Goal: Task Accomplishment & Management: Manage account settings

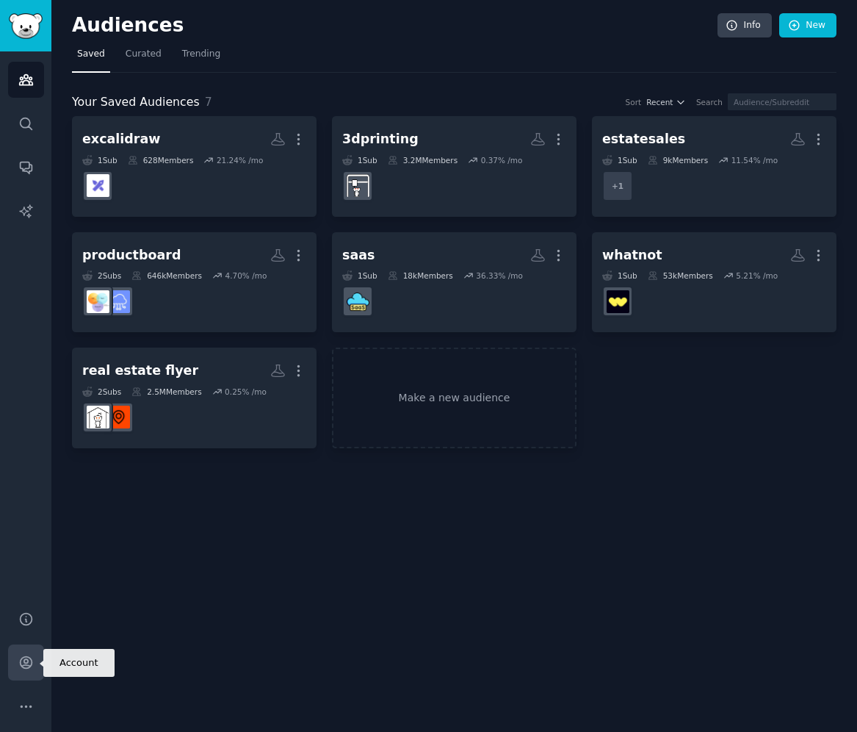
click at [32, 663] on icon "Sidebar" at bounding box center [25, 662] width 15 height 15
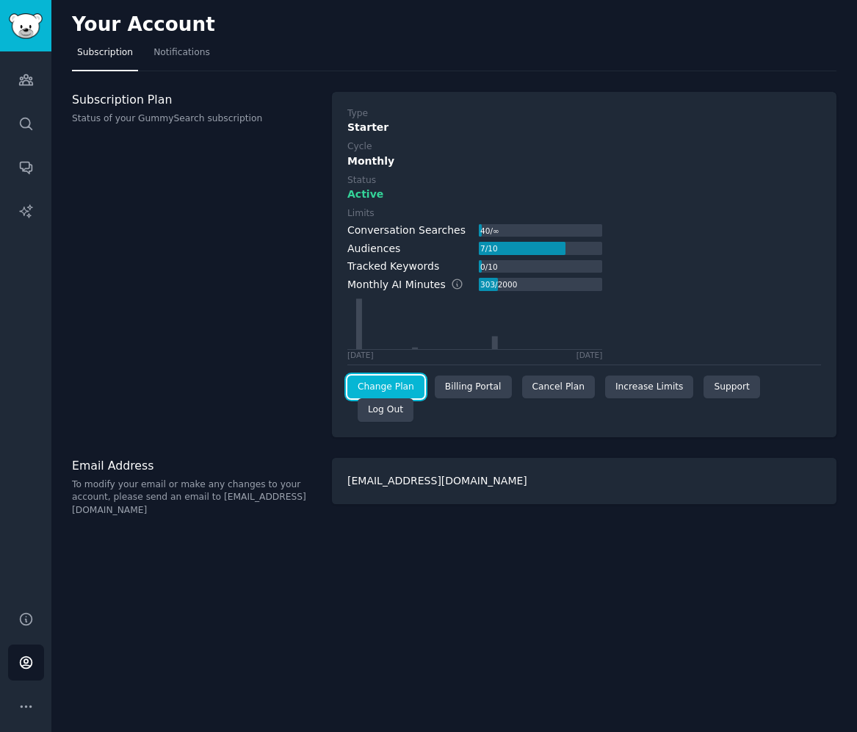
click at [400, 389] on link "Change Plan" at bounding box center [386, 387] width 77 height 24
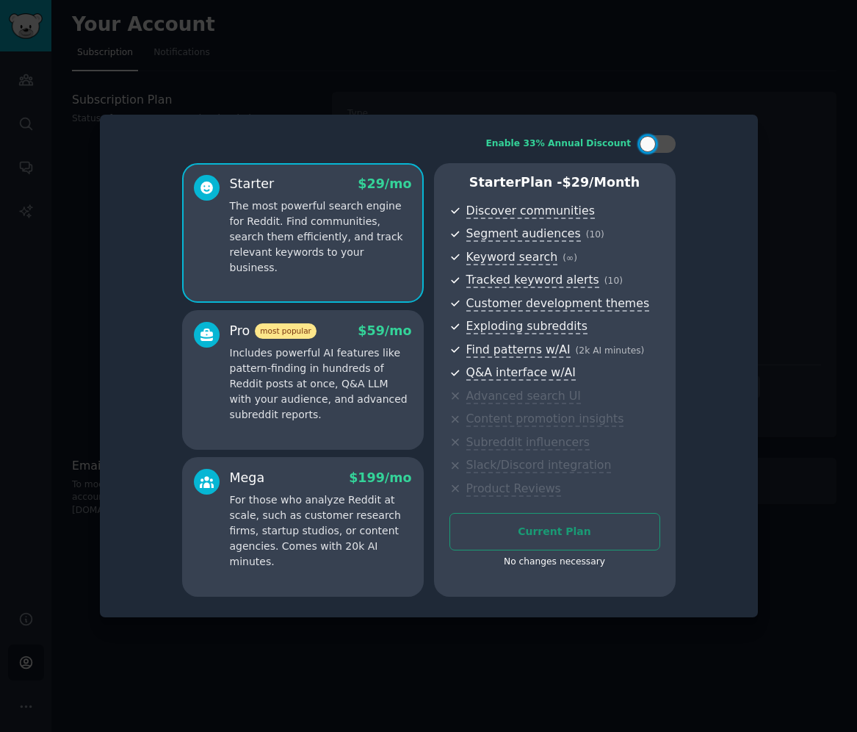
click at [757, 61] on div at bounding box center [428, 366] width 857 height 732
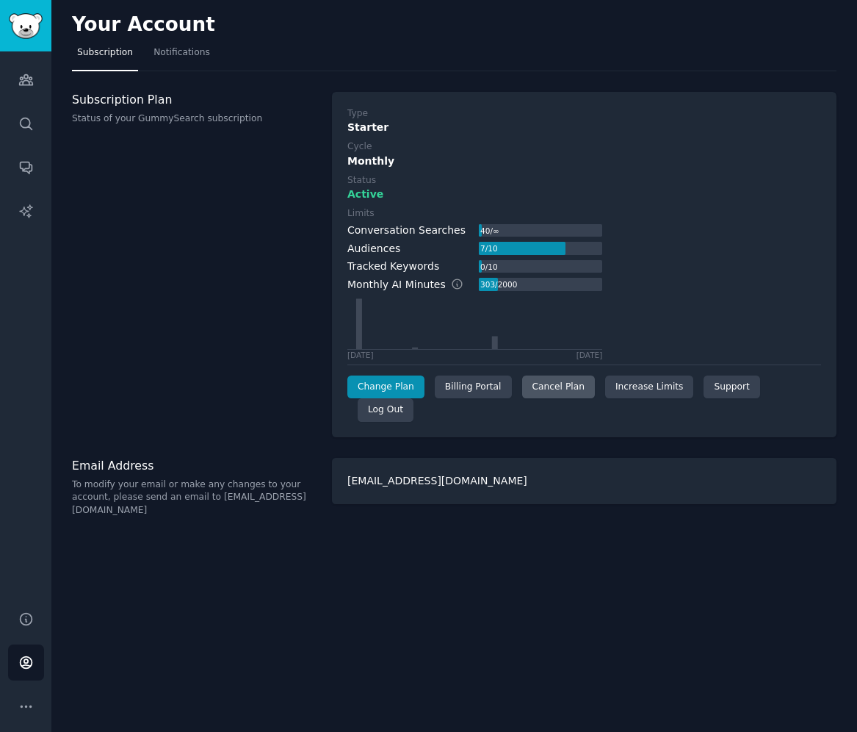
click at [558, 392] on div "Cancel Plan" at bounding box center [558, 387] width 73 height 24
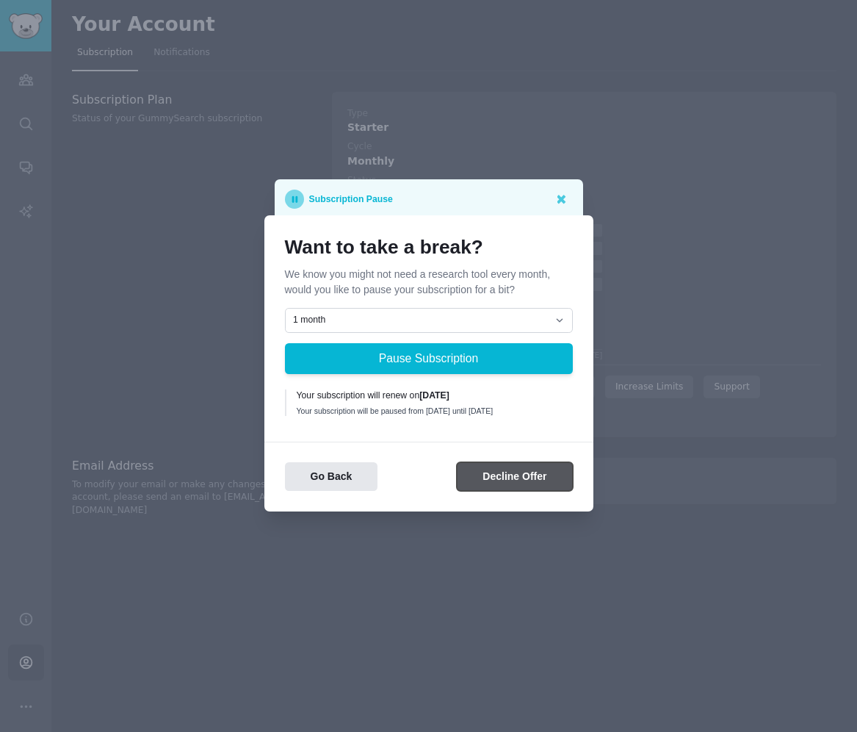
click at [506, 484] on button "Decline Offer" at bounding box center [514, 476] width 115 height 29
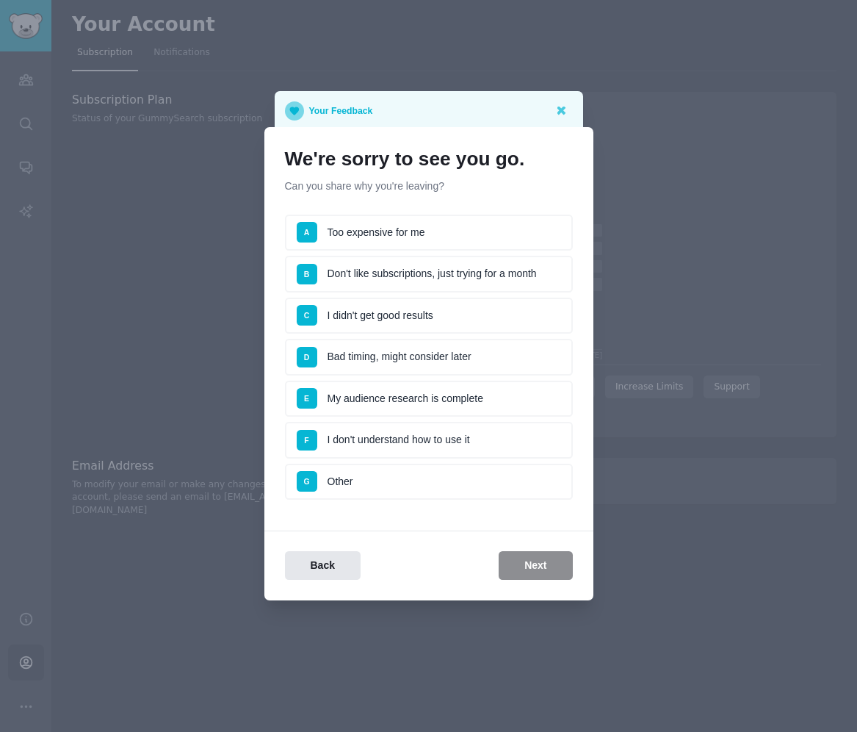
click at [372, 240] on li "A Too expensive for me" at bounding box center [429, 233] width 288 height 37
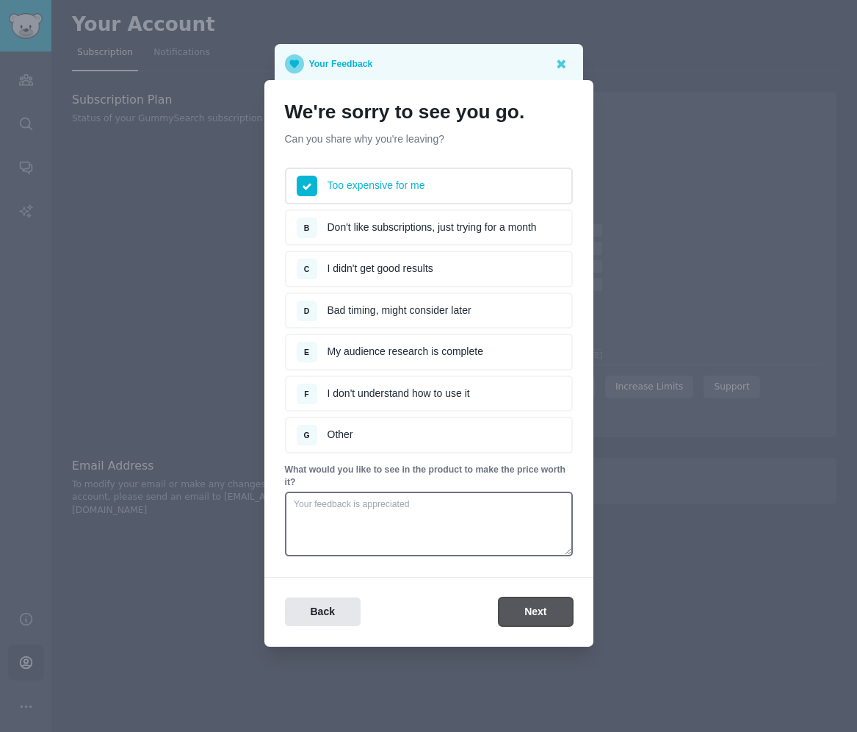
click at [533, 610] on button "Next" at bounding box center [535, 611] width 73 height 29
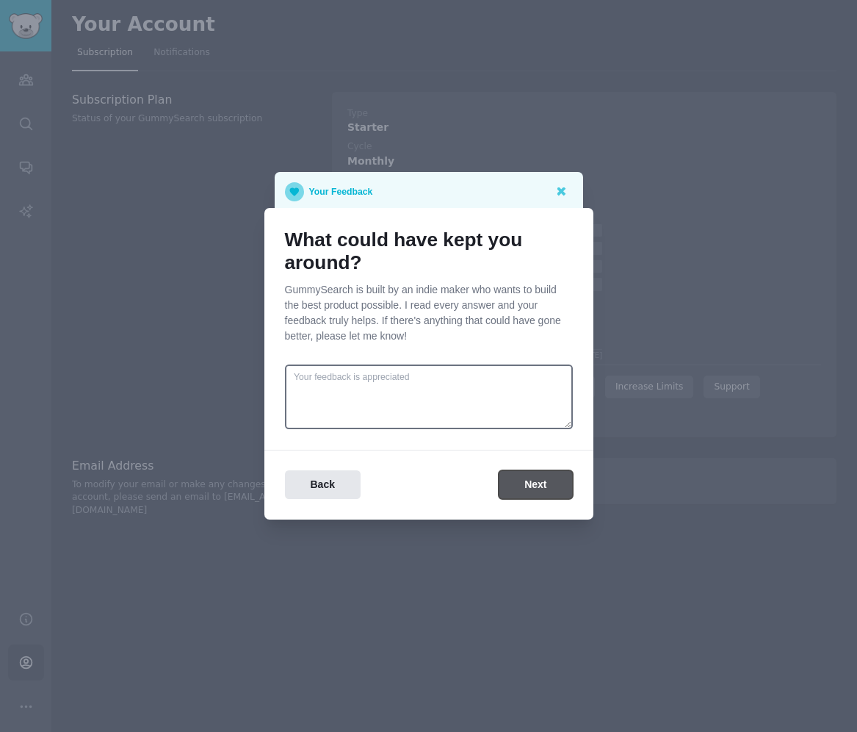
click at [541, 494] on button "Next" at bounding box center [535, 484] width 73 height 29
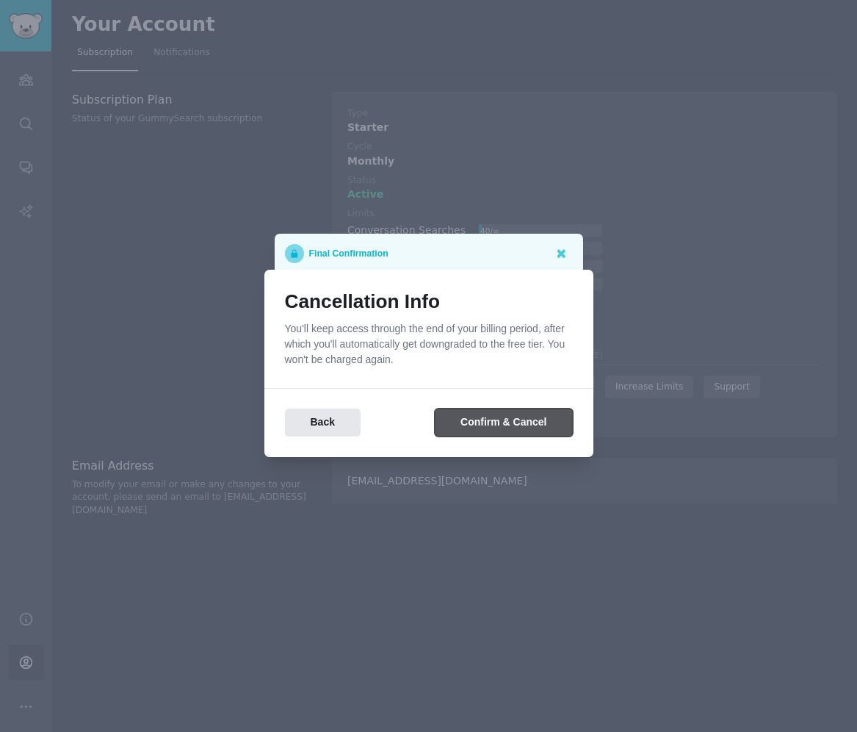
click at [529, 434] on button "Confirm & Cancel" at bounding box center [503, 422] width 137 height 29
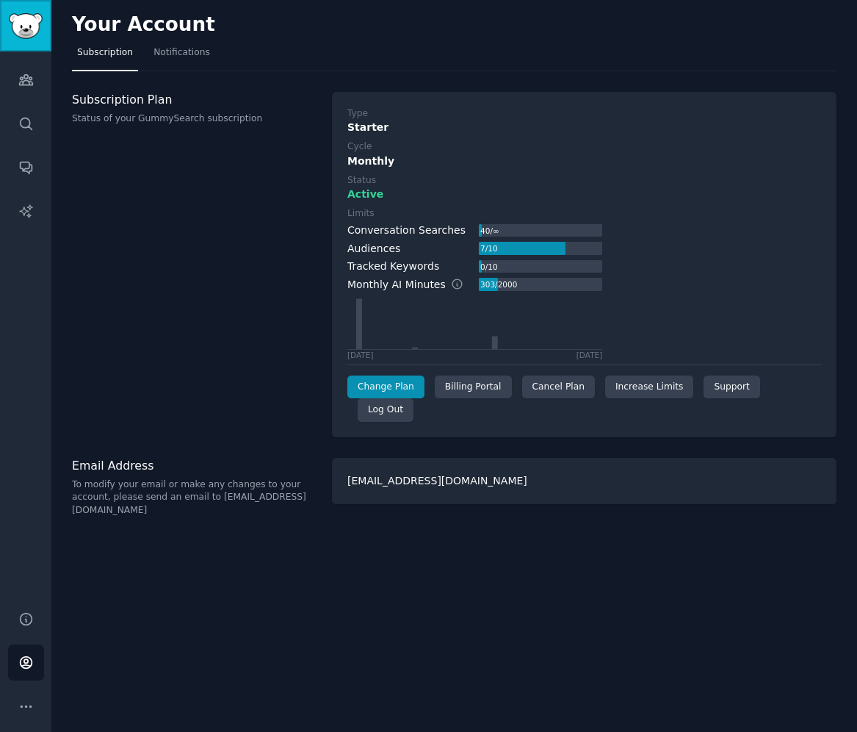
click at [41, 32] on img "Sidebar" at bounding box center [26, 26] width 34 height 26
